Goal: Check status: Check status

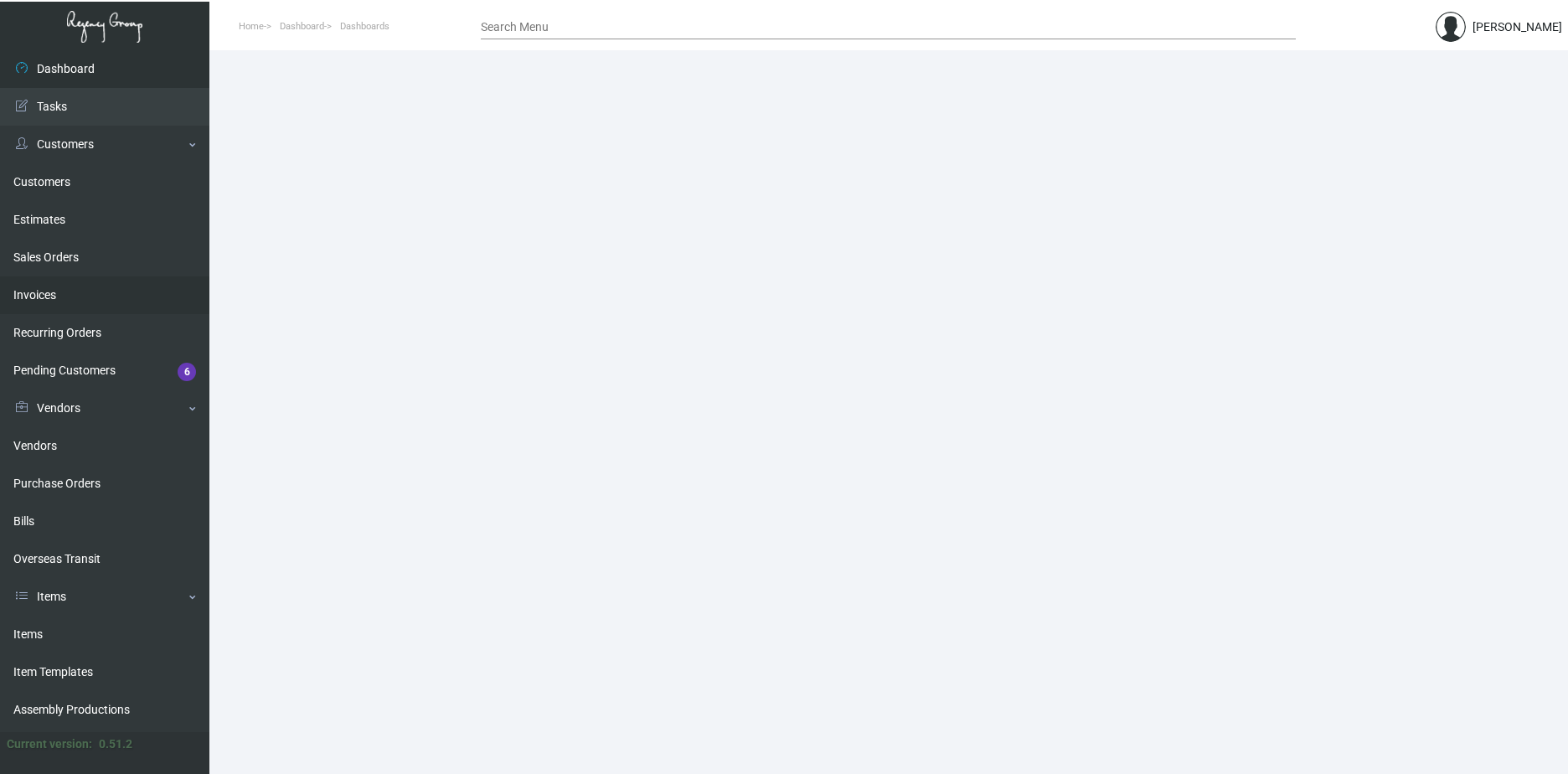
click at [36, 293] on link "Invoices" at bounding box center [105, 295] width 210 height 38
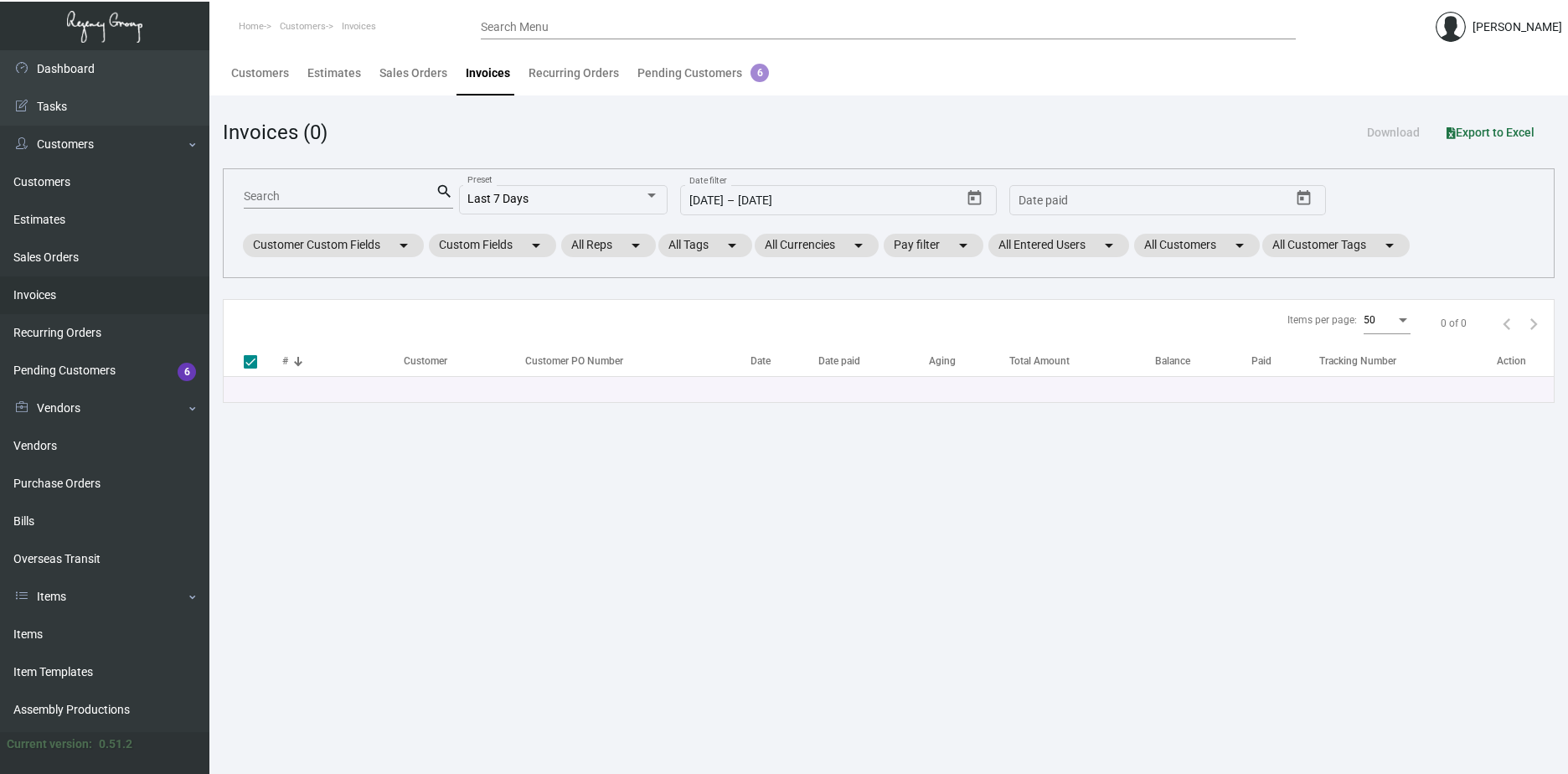
click at [271, 192] on input "Search" at bounding box center [339, 197] width 192 height 14
type input "9"
type input "94"
checkbox input "false"
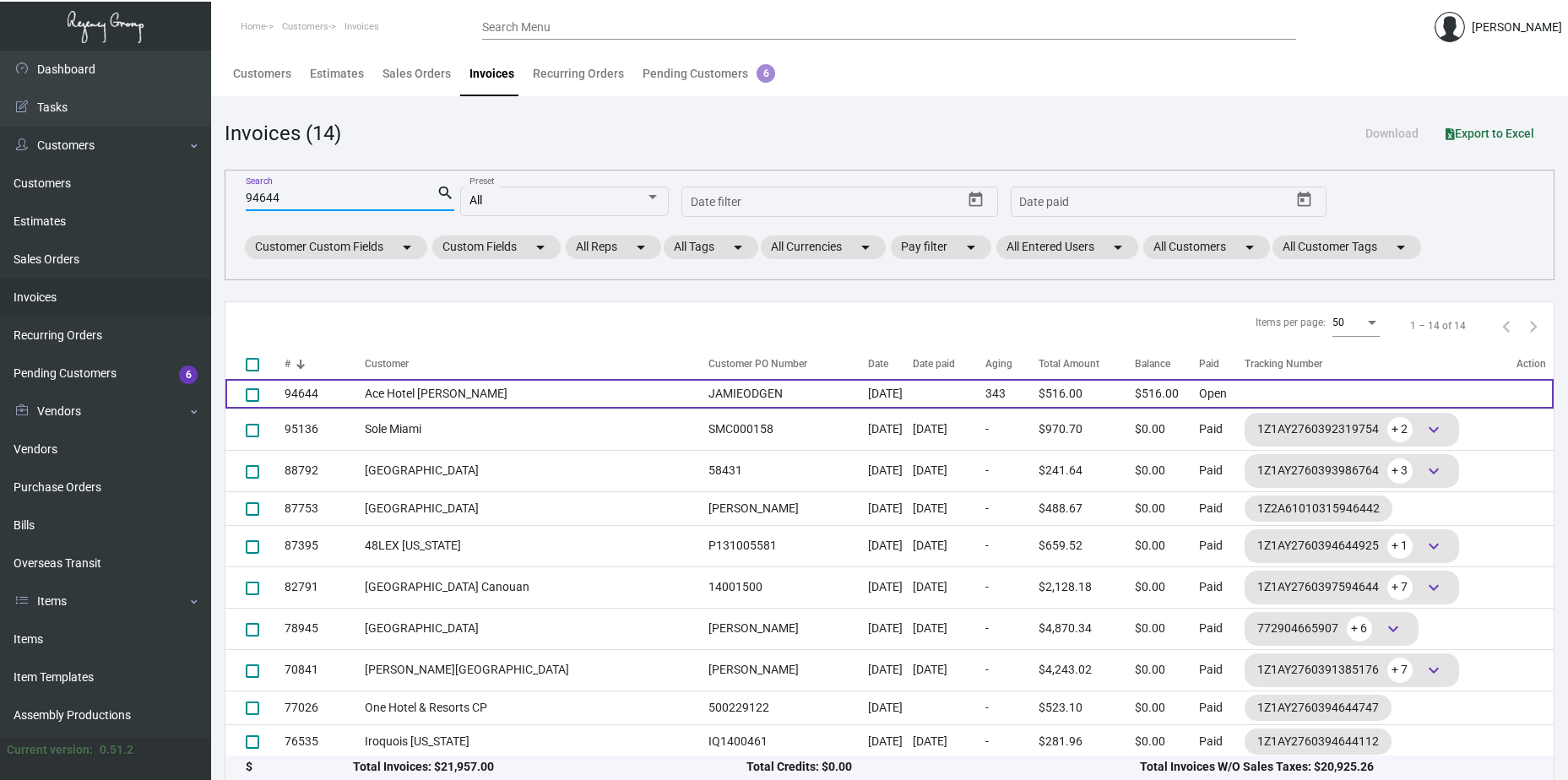
type input "94644"
click at [303, 395] on td "94644" at bounding box center [324, 394] width 81 height 30
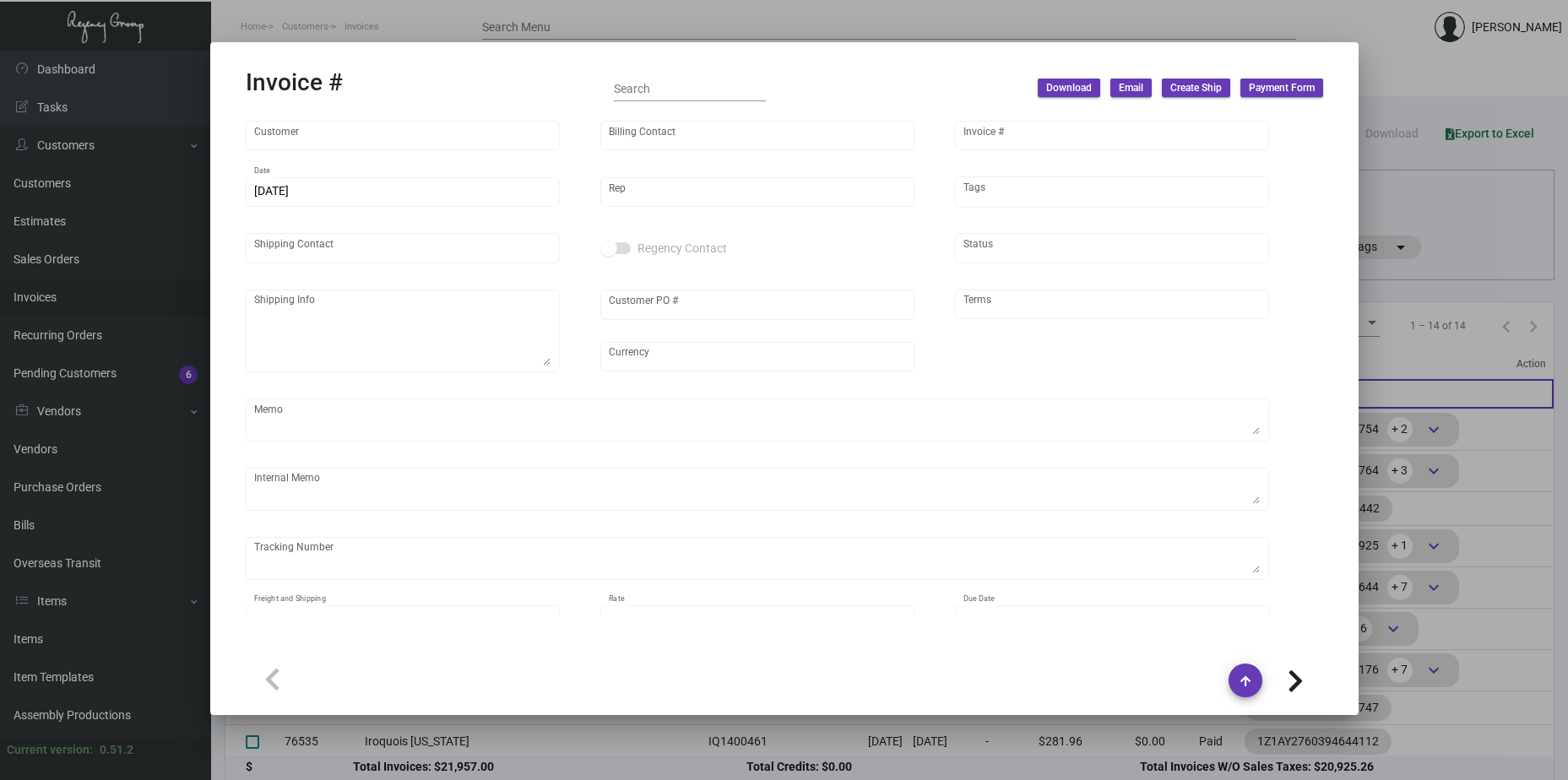
type input "Ace Hotel [PERSON_NAME]"
type input "[PERSON_NAME]"
type input "94644"
type input "[DATE]"
type input "[PERSON_NAME]"
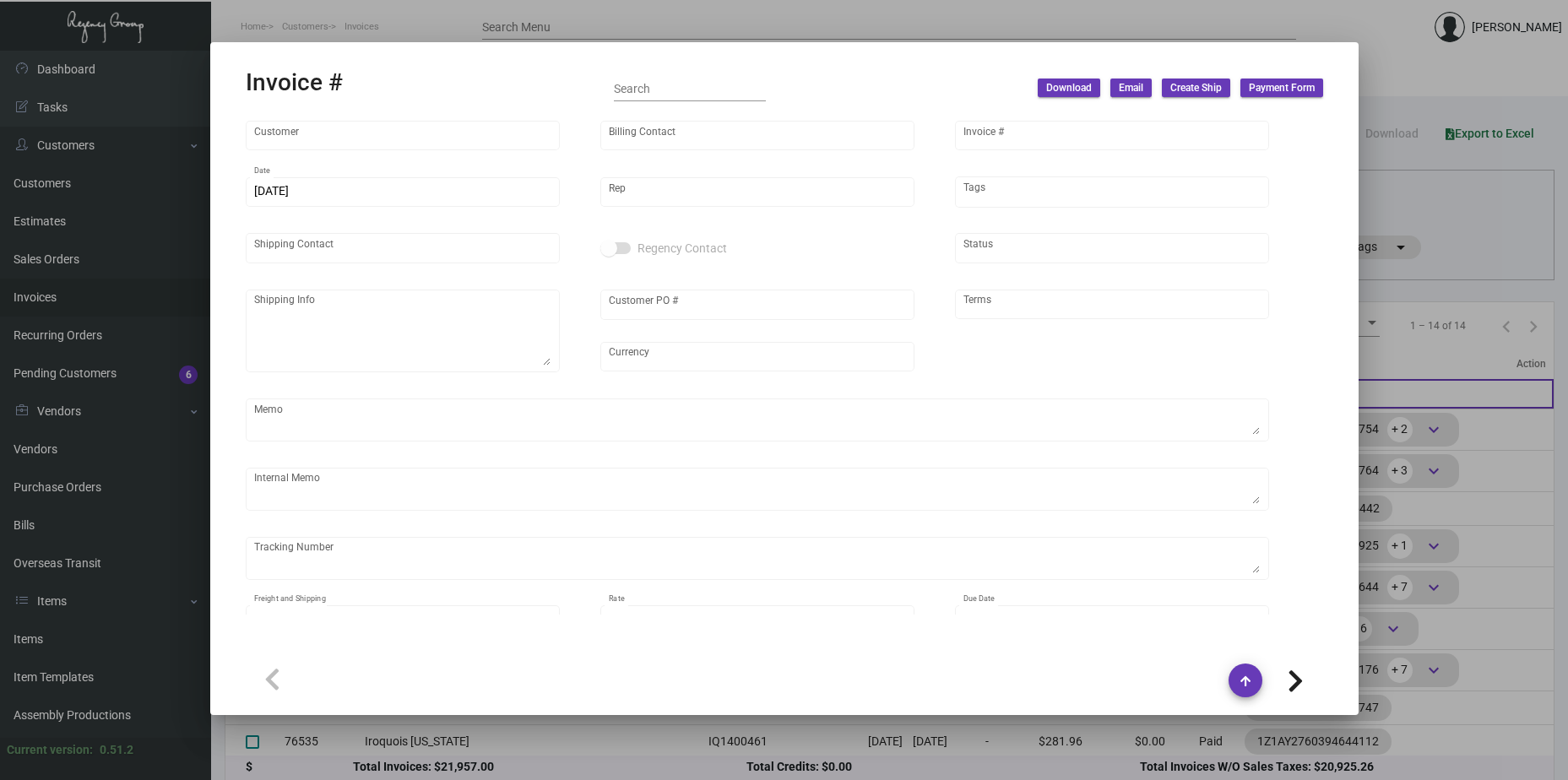
type input "[PERSON_NAME]"
type textarea "Ace Hotel [PERSON_NAME] [STREET_ADDRESS]"
type input "JAMIEODGEN"
type input "United States Dollar $"
type input "Net 30"
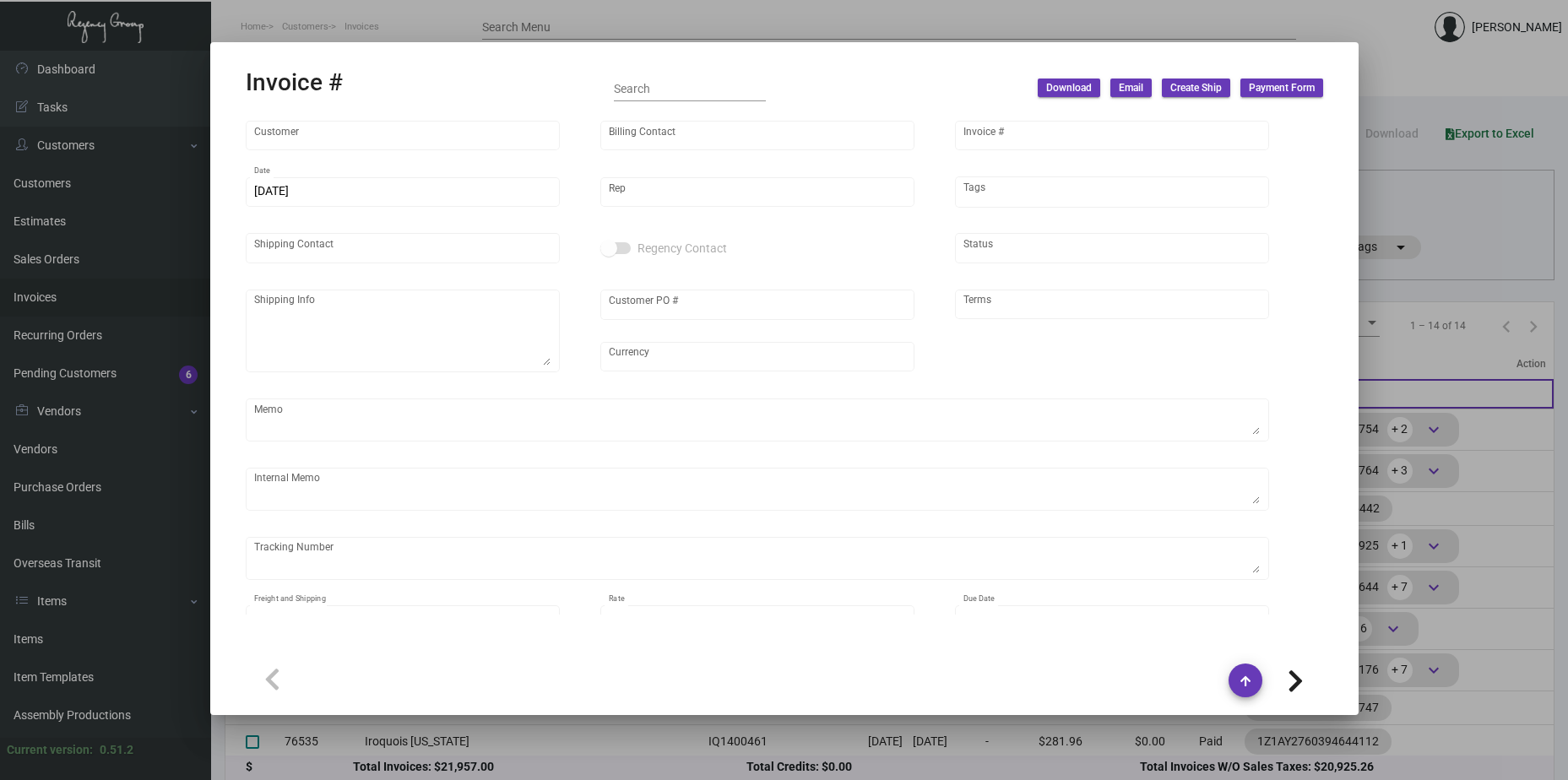
type textarea "TO BE DISPOSED"
type input "$ 0.00"
type input "[DATE]"
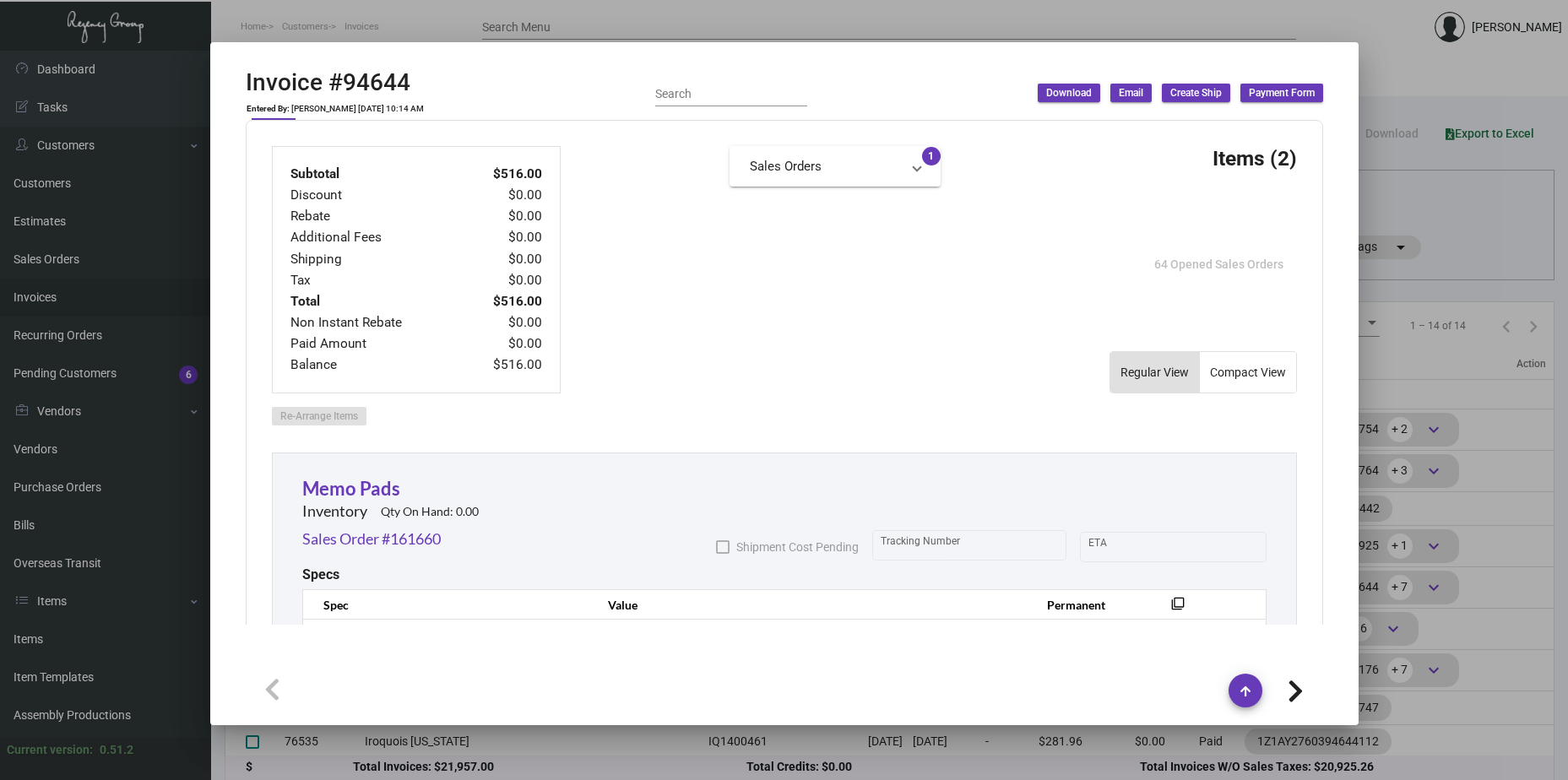
scroll to position [794, 0]
